Goal: Navigation & Orientation: Find specific page/section

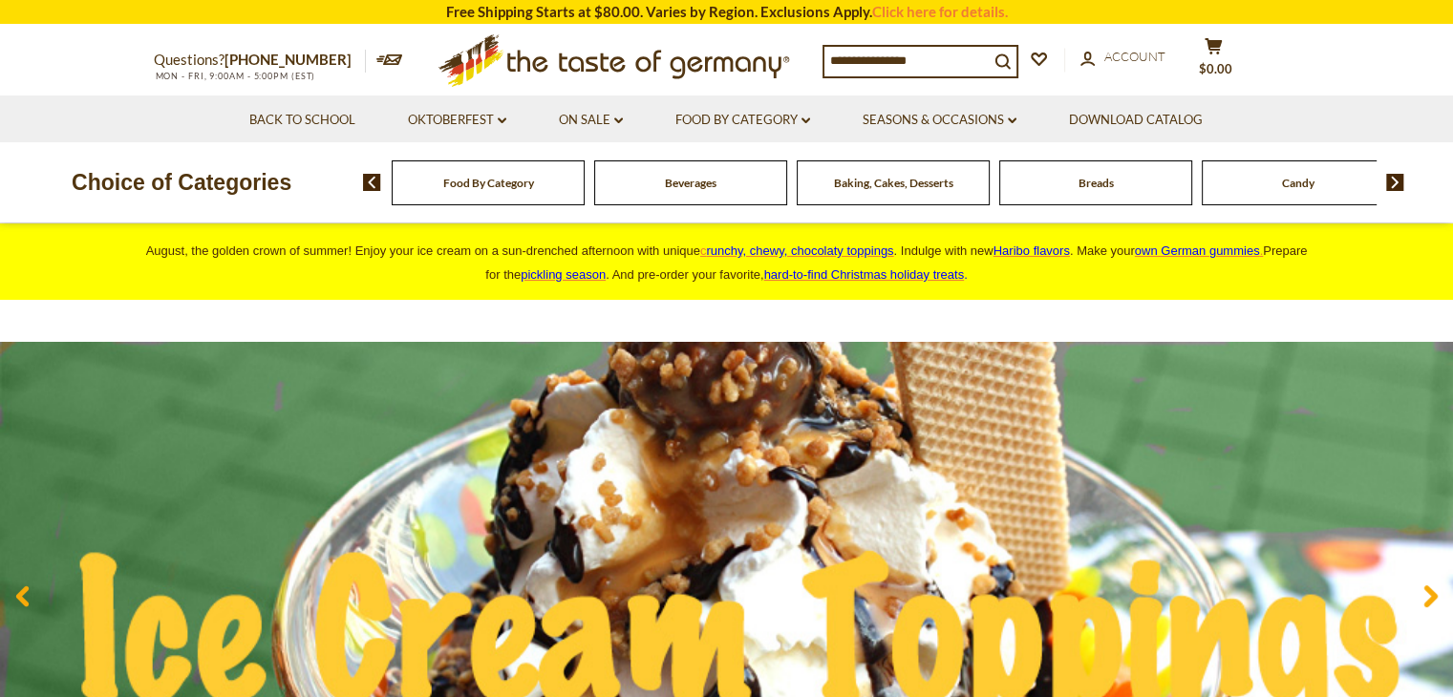
click at [1005, 239] on p "August, the golden crown of summer! Enjoy your ice cream on a sun-drenched afte…" at bounding box center [726, 262] width 1175 height 48
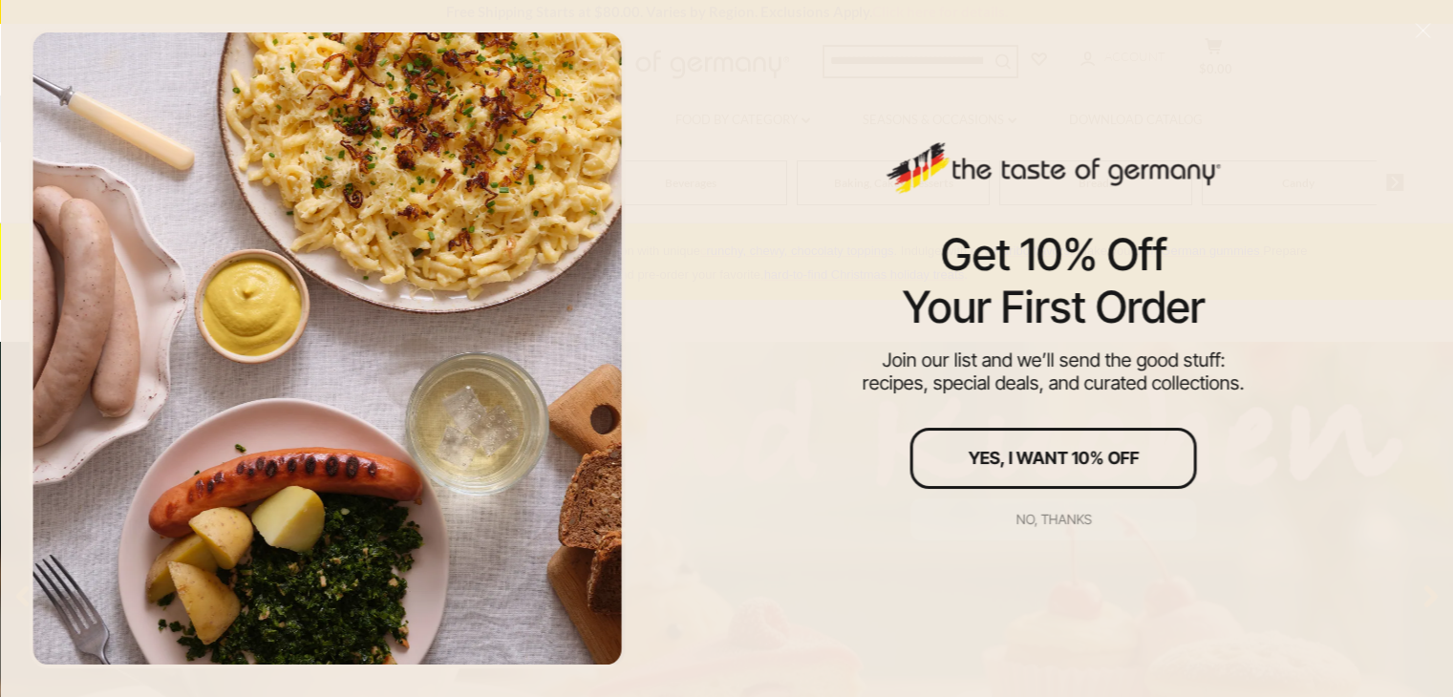
click at [1061, 517] on div "No, thanks" at bounding box center [1053, 519] width 75 height 13
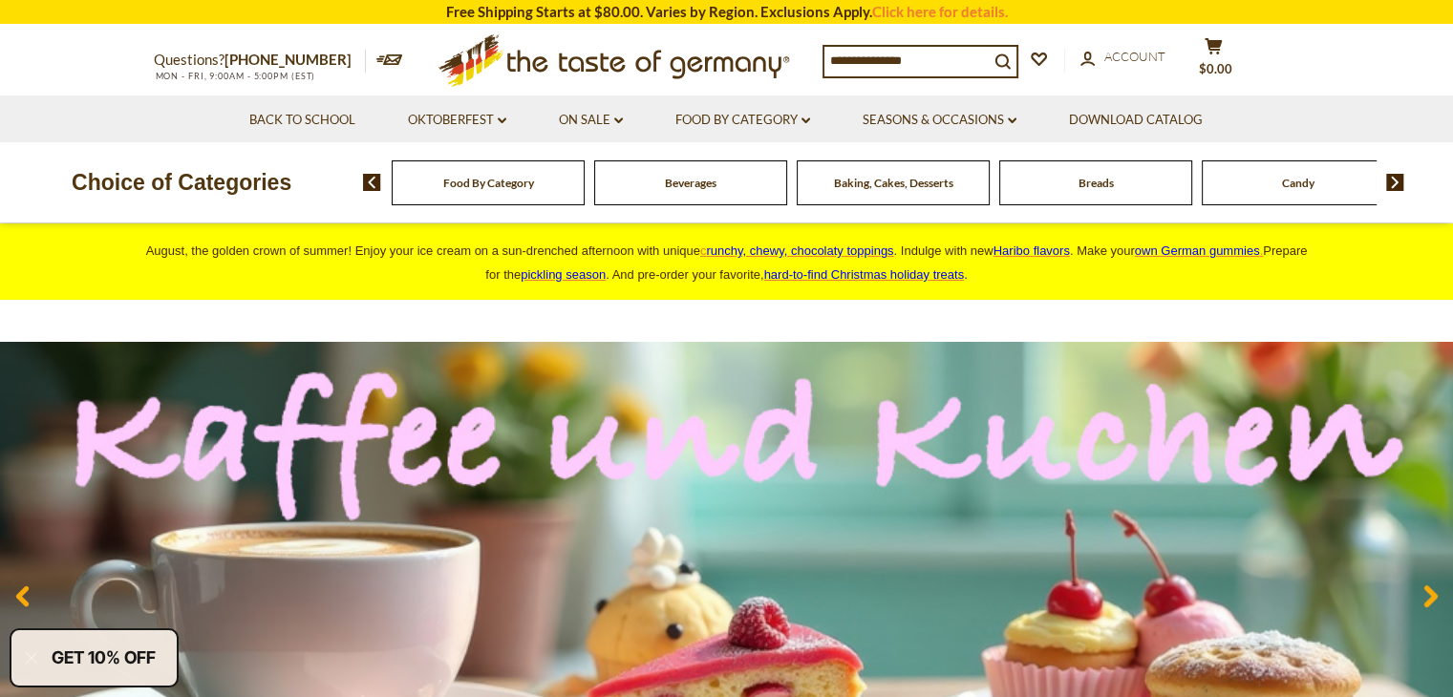
click at [501, 189] on span "Food By Category" at bounding box center [488, 183] width 91 height 14
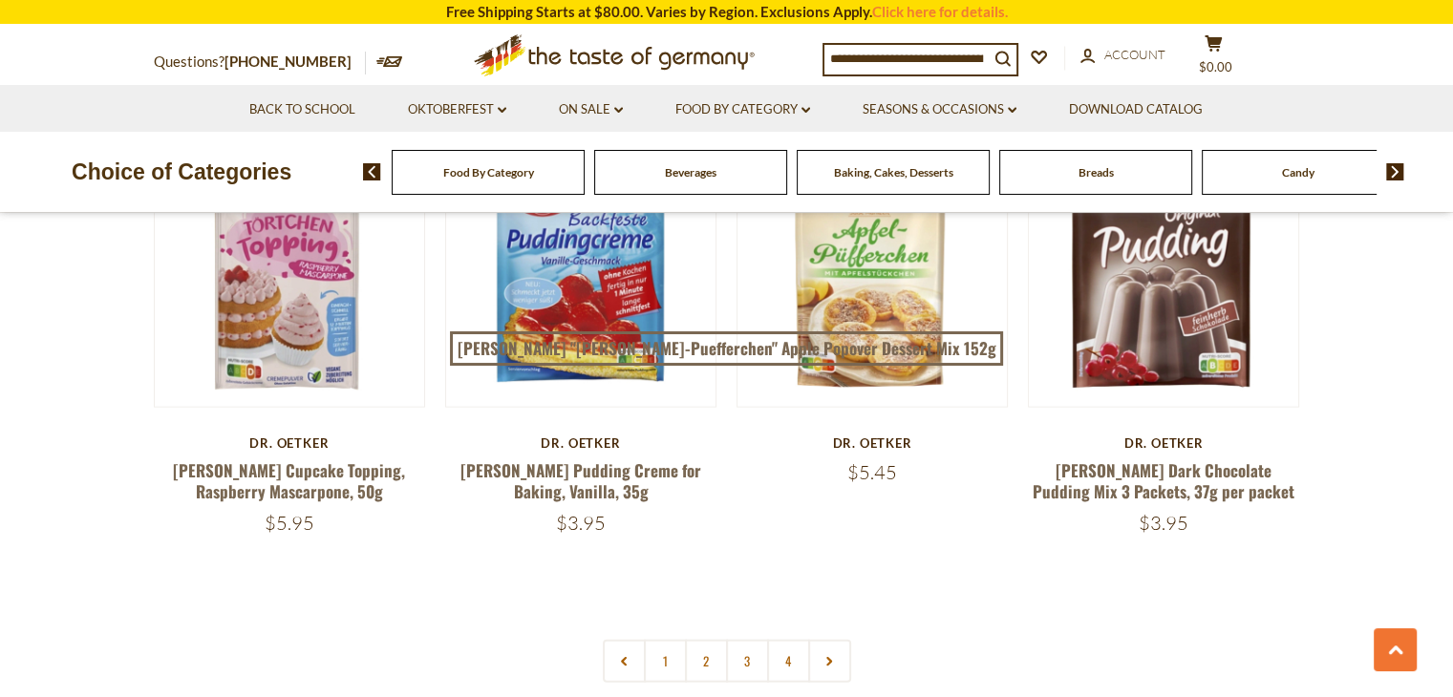
scroll to position [4059, 0]
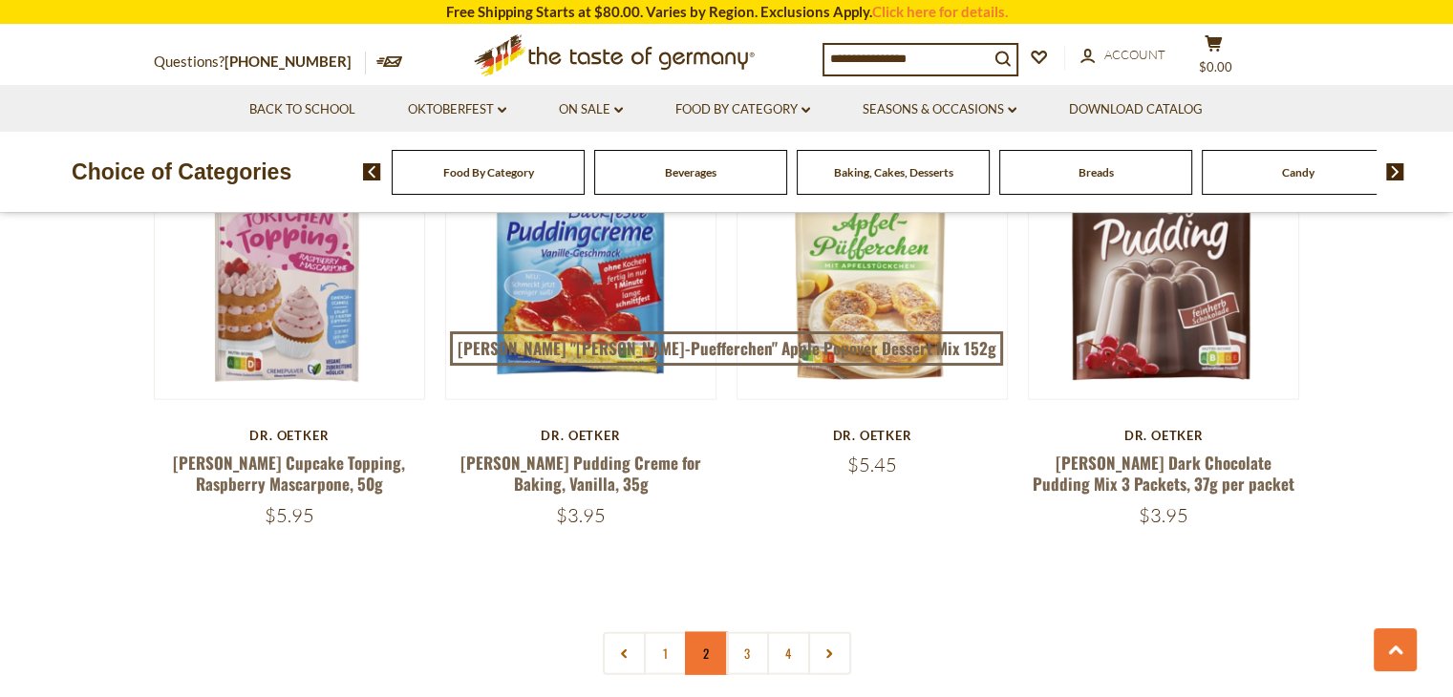
click at [703, 632] on link "2" at bounding box center [706, 653] width 43 height 43
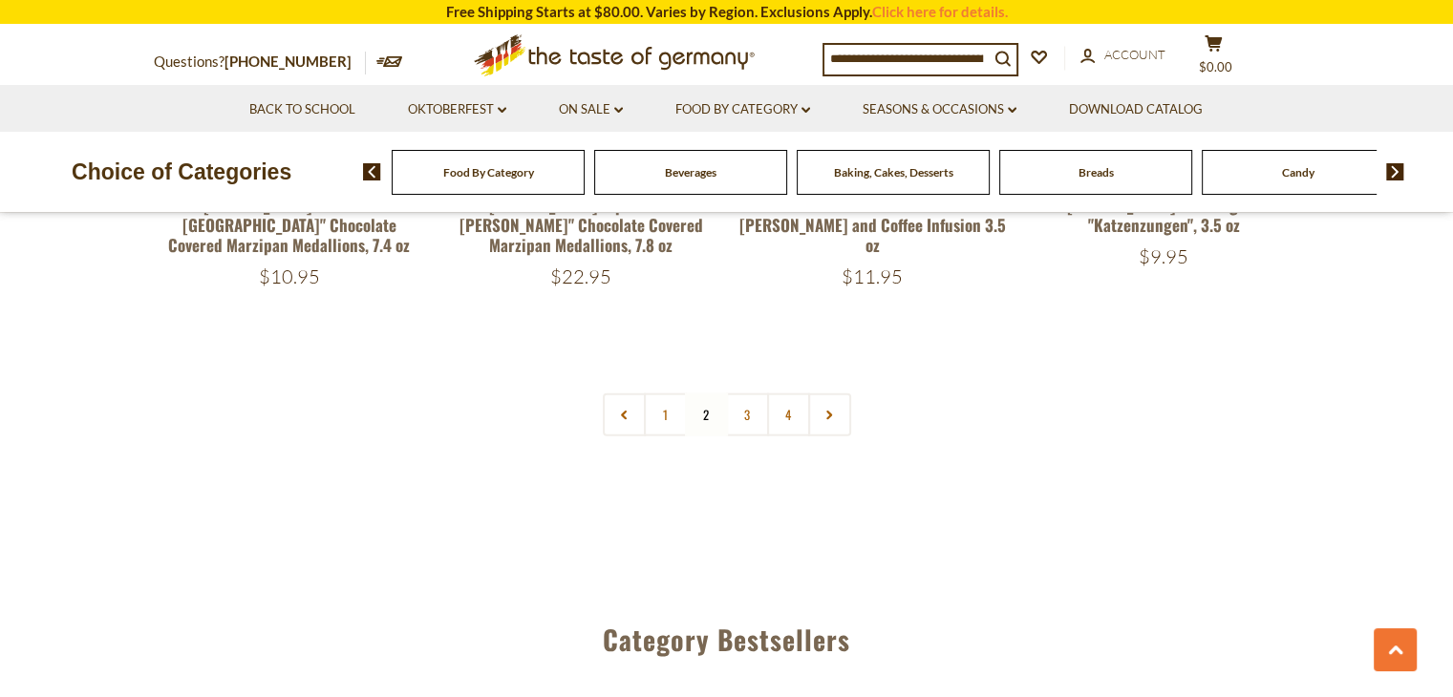
scroll to position [4428, 0]
